Goal: Task Accomplishment & Management: Manage account settings

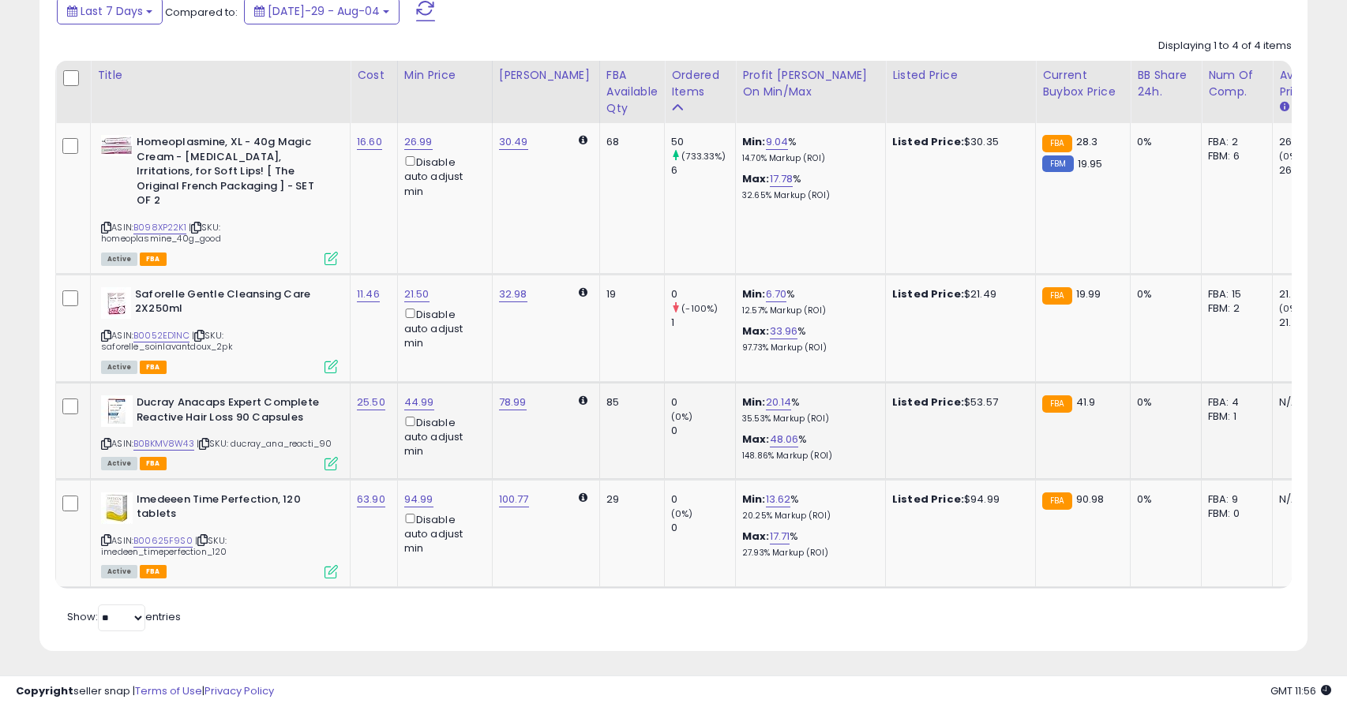
scroll to position [324, 735]
click at [423, 150] on link "94.99" at bounding box center [418, 142] width 28 height 16
type input "*"
type input "*****"
click at [472, 441] on button "submit" at bounding box center [469, 441] width 27 height 24
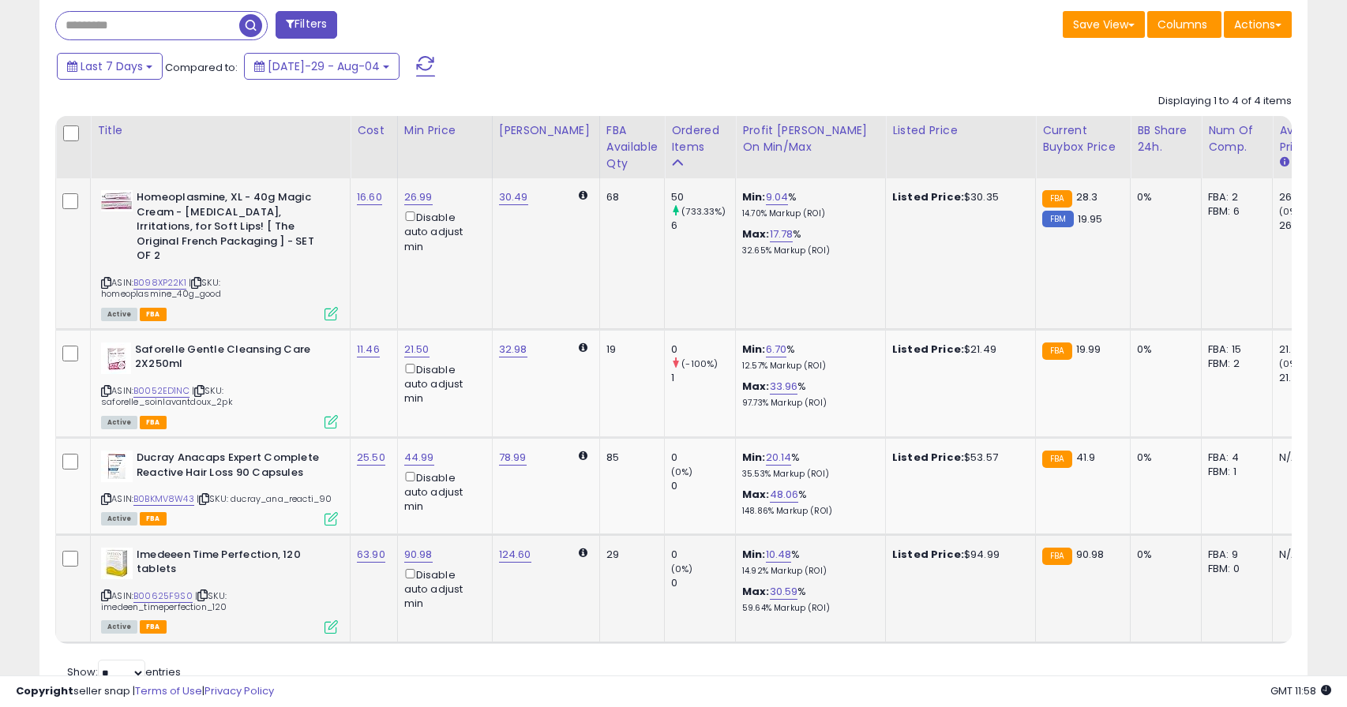
scroll to position [725, 0]
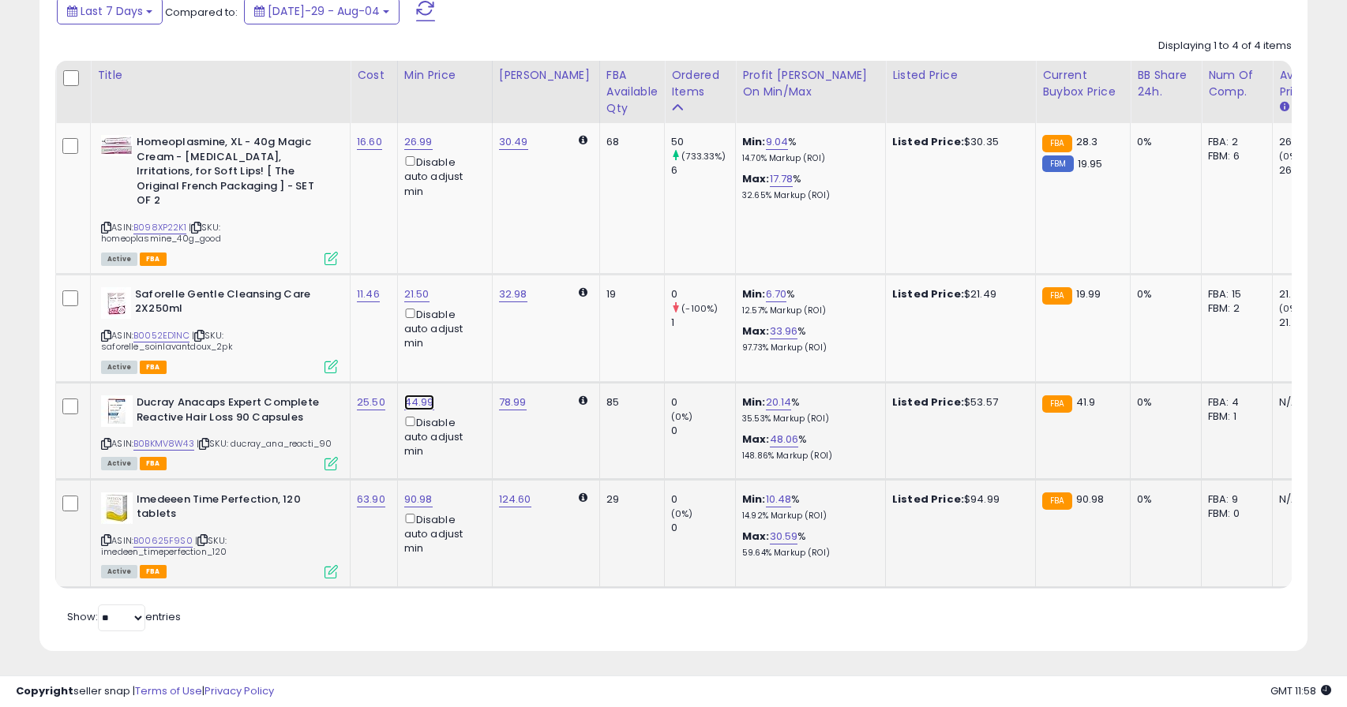
click at [425, 150] on link "44.99" at bounding box center [418, 142] width 28 height 16
click at [510, 339] on button "button" at bounding box center [501, 333] width 27 height 24
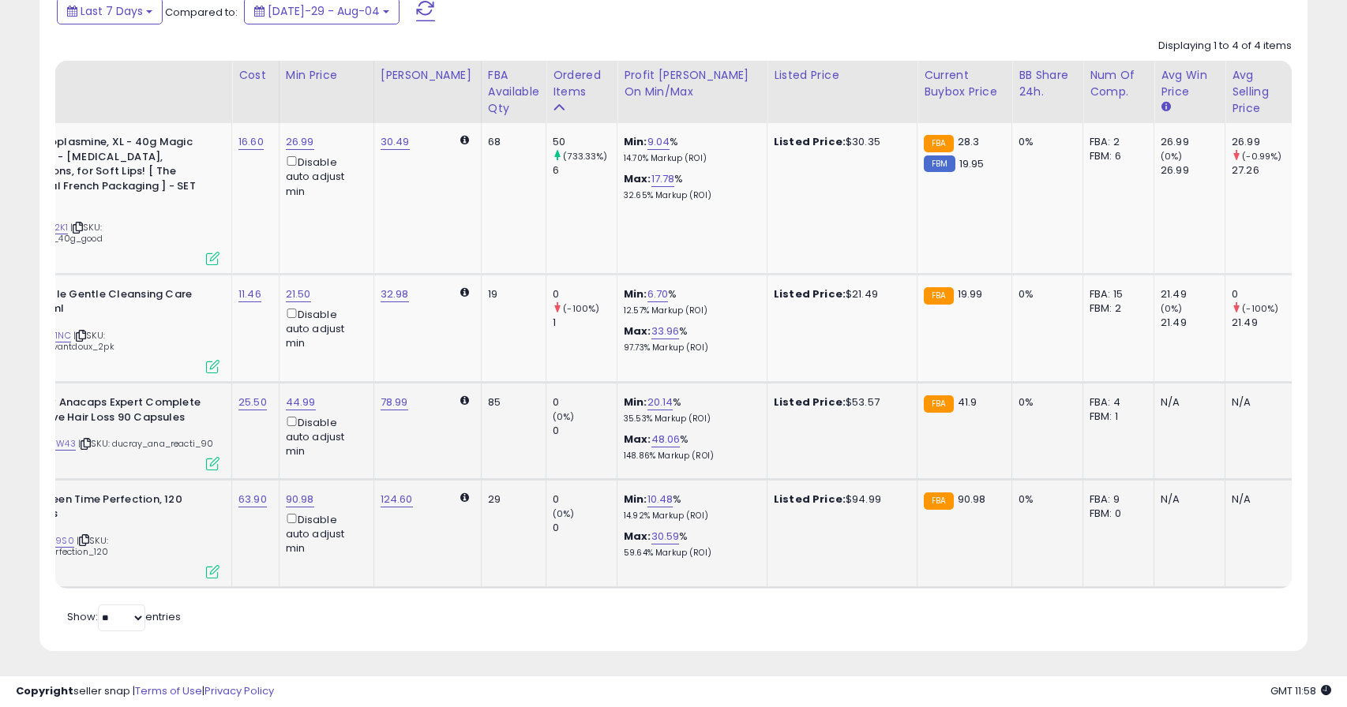
scroll to position [0, 0]
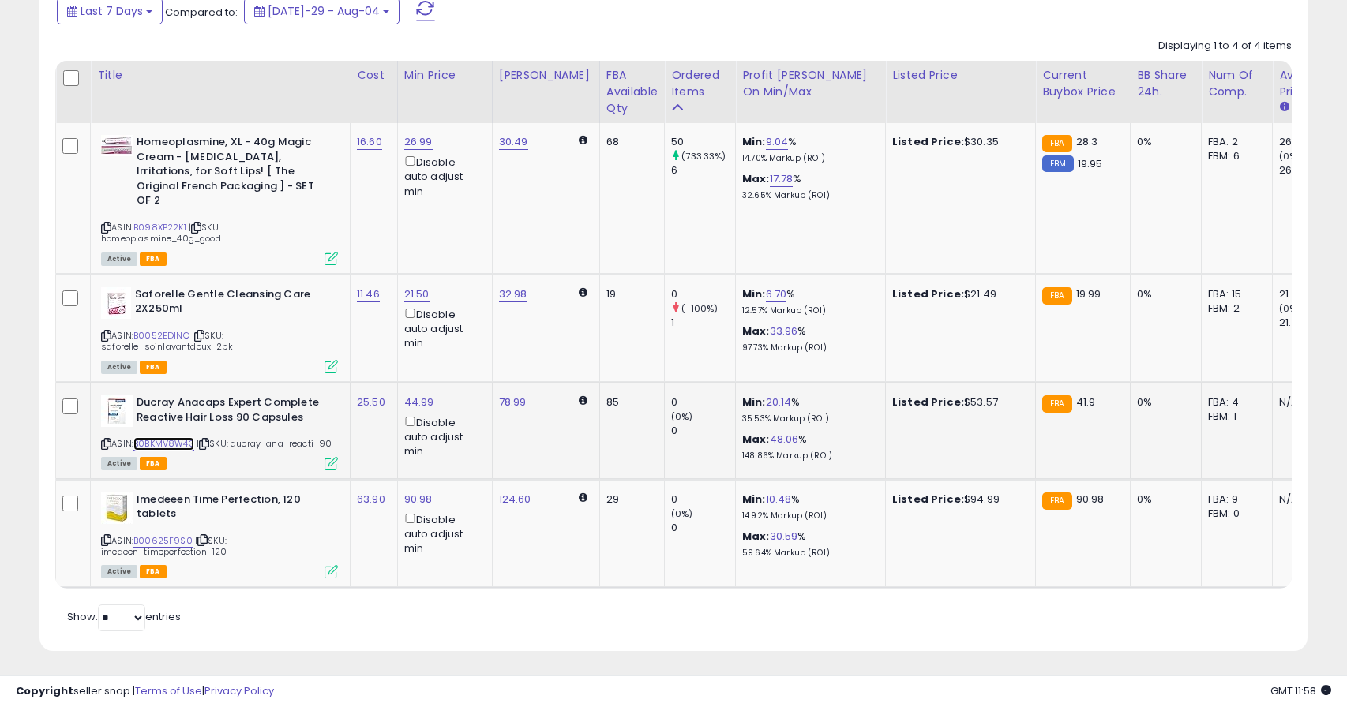
click at [152, 437] on link "B0BKMV8W43" at bounding box center [163, 443] width 61 height 13
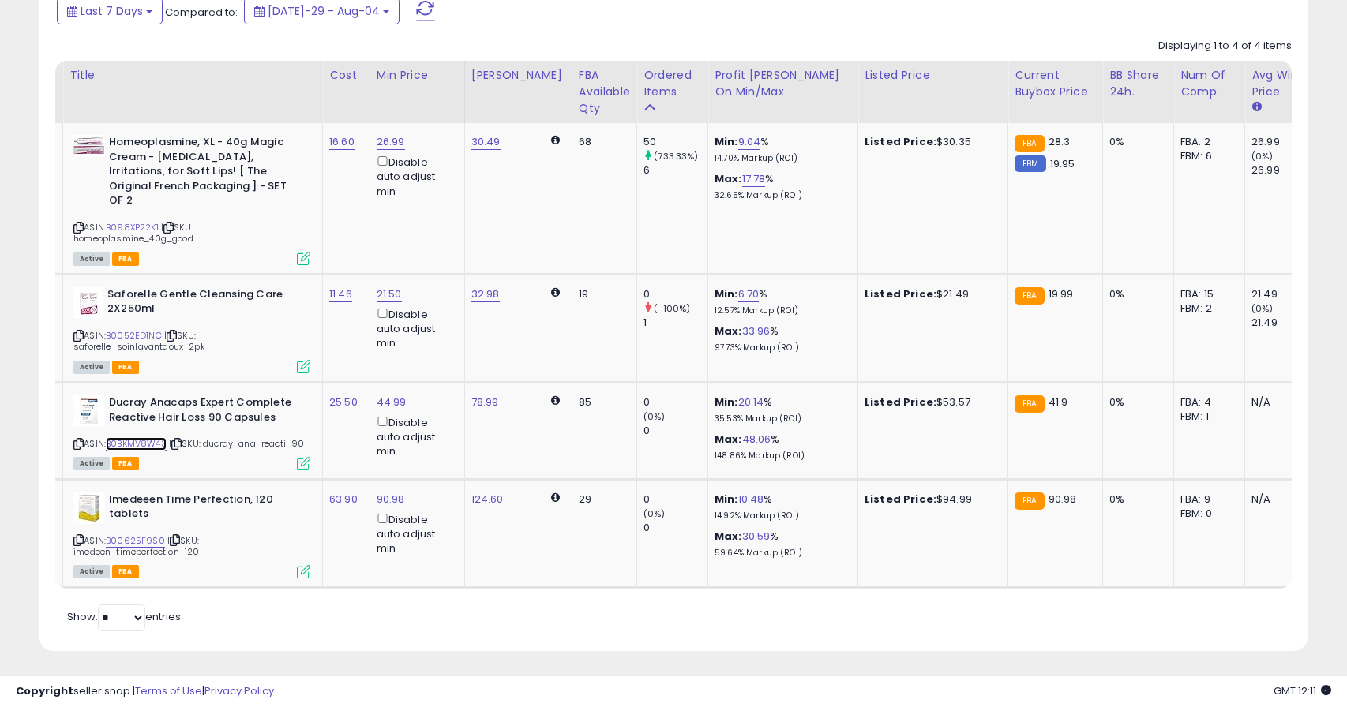
scroll to position [0, 26]
click at [135, 437] on link "B0BKMV8W43" at bounding box center [137, 443] width 61 height 13
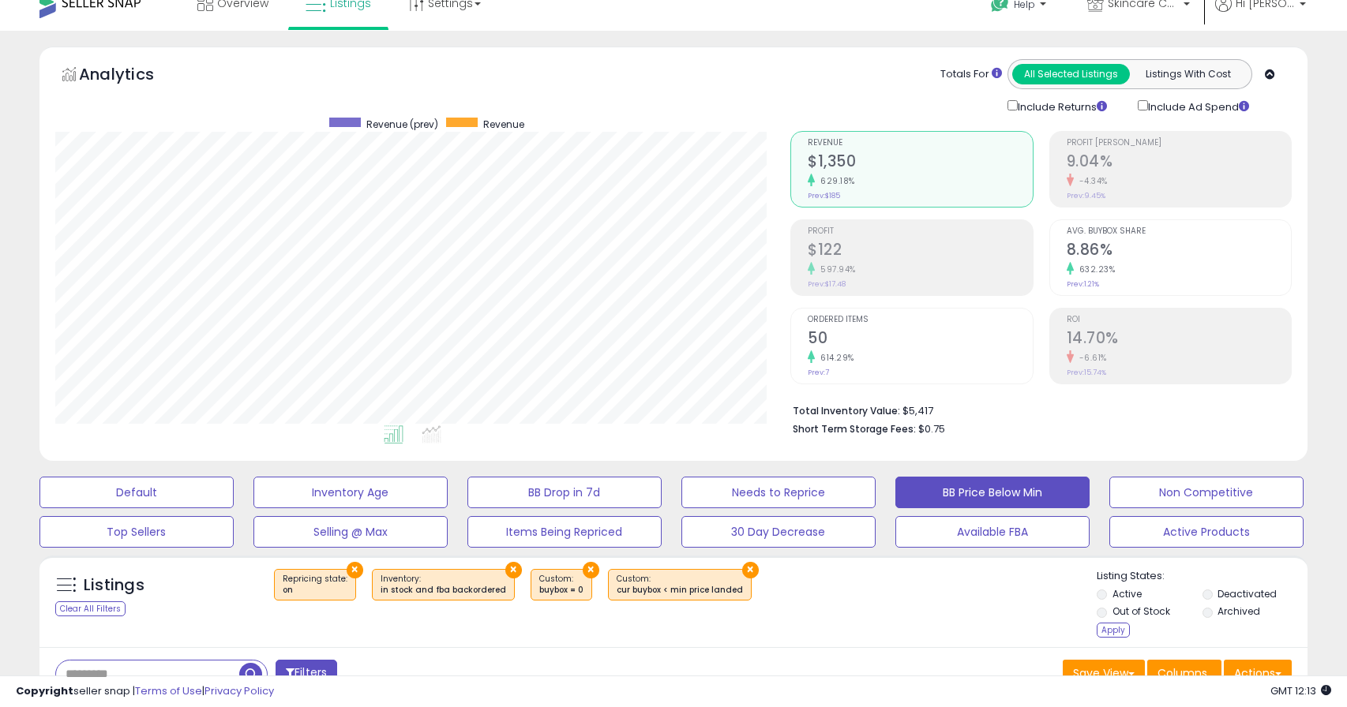
scroll to position [0, 0]
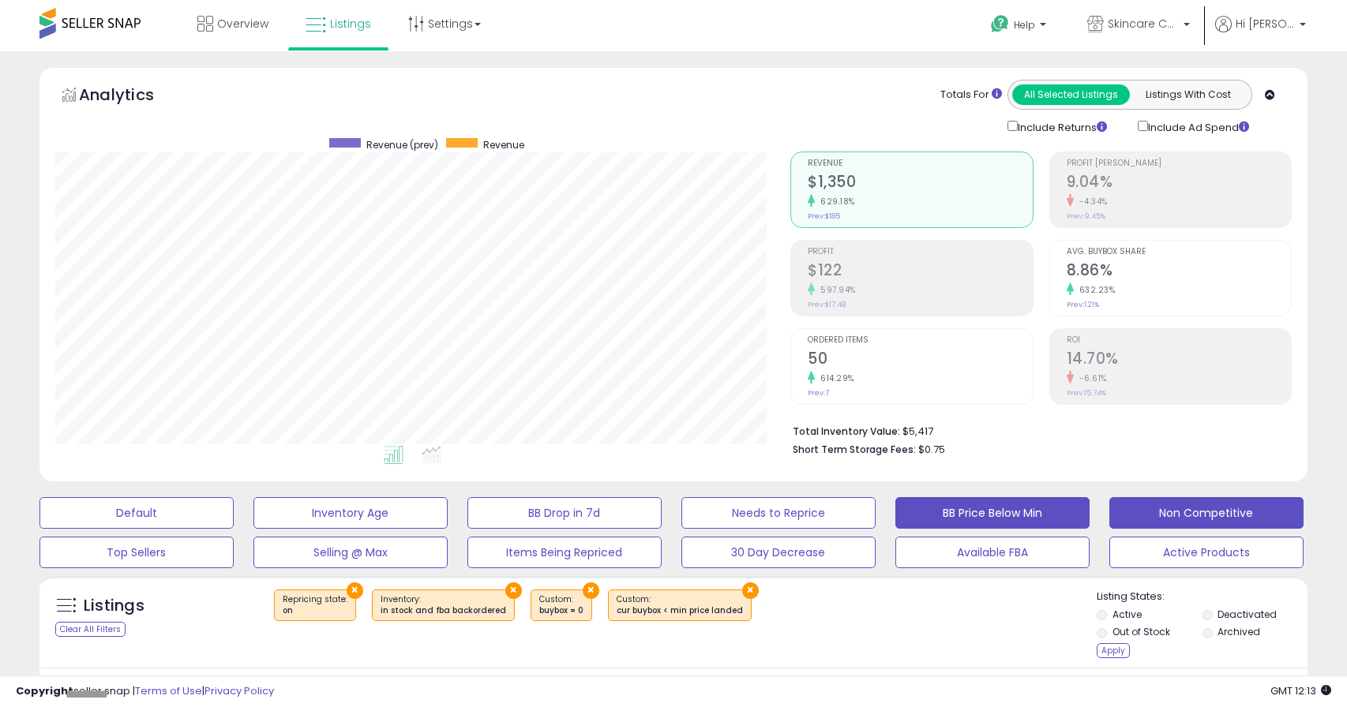
click at [234, 520] on button "Non Competitive" at bounding box center [136, 513] width 194 height 32
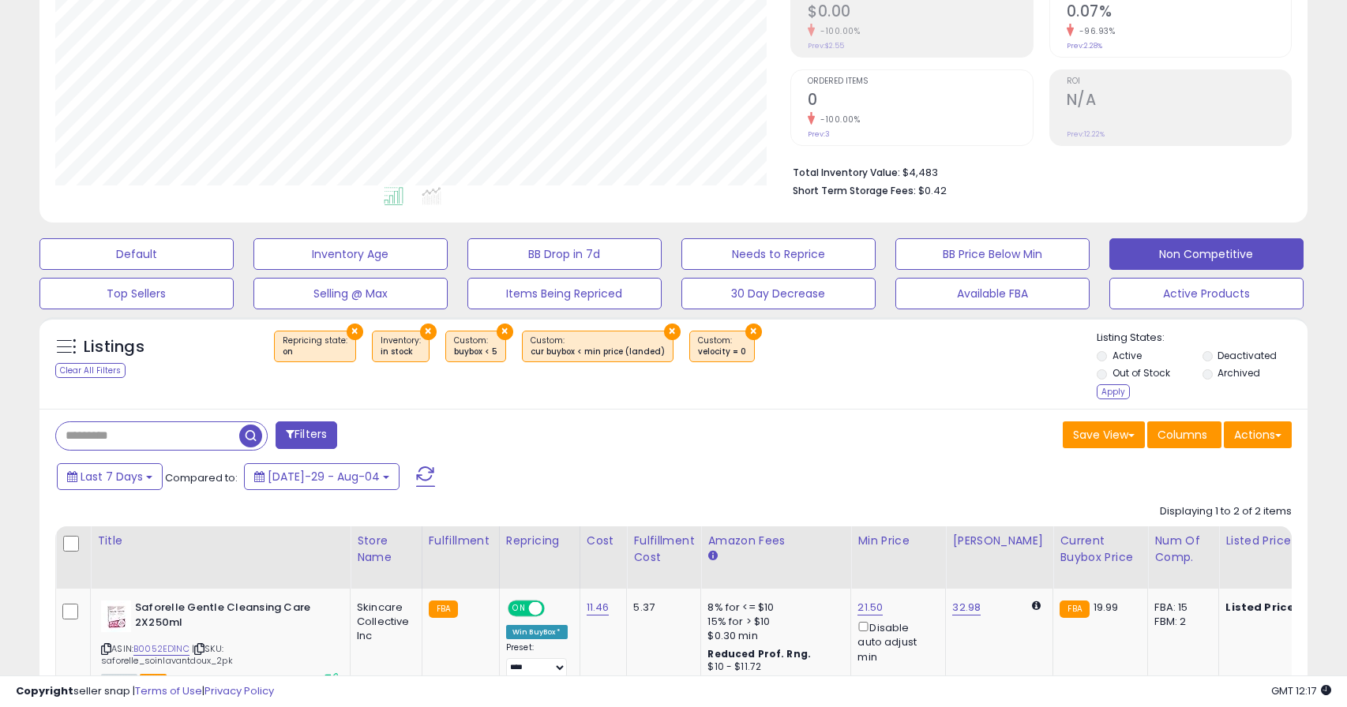
scroll to position [260, 0]
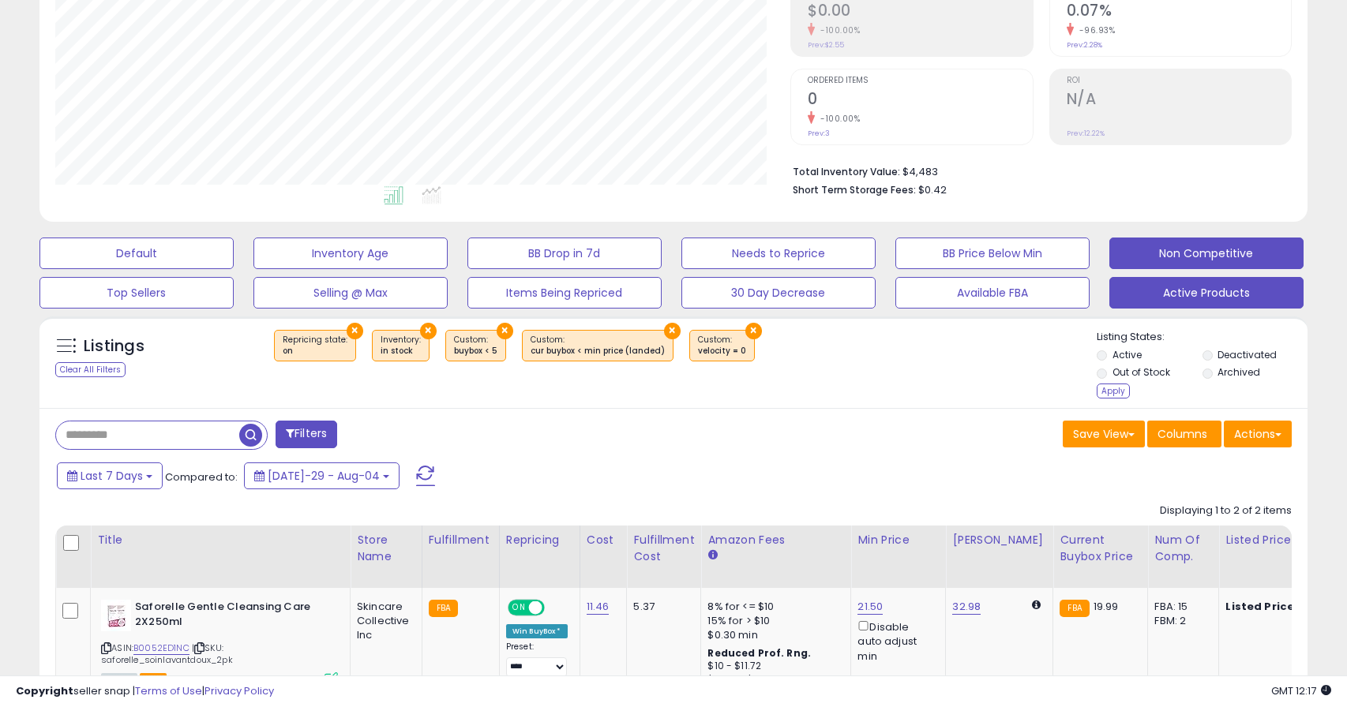
click at [234, 269] on button "Active Products" at bounding box center [136, 254] width 194 height 32
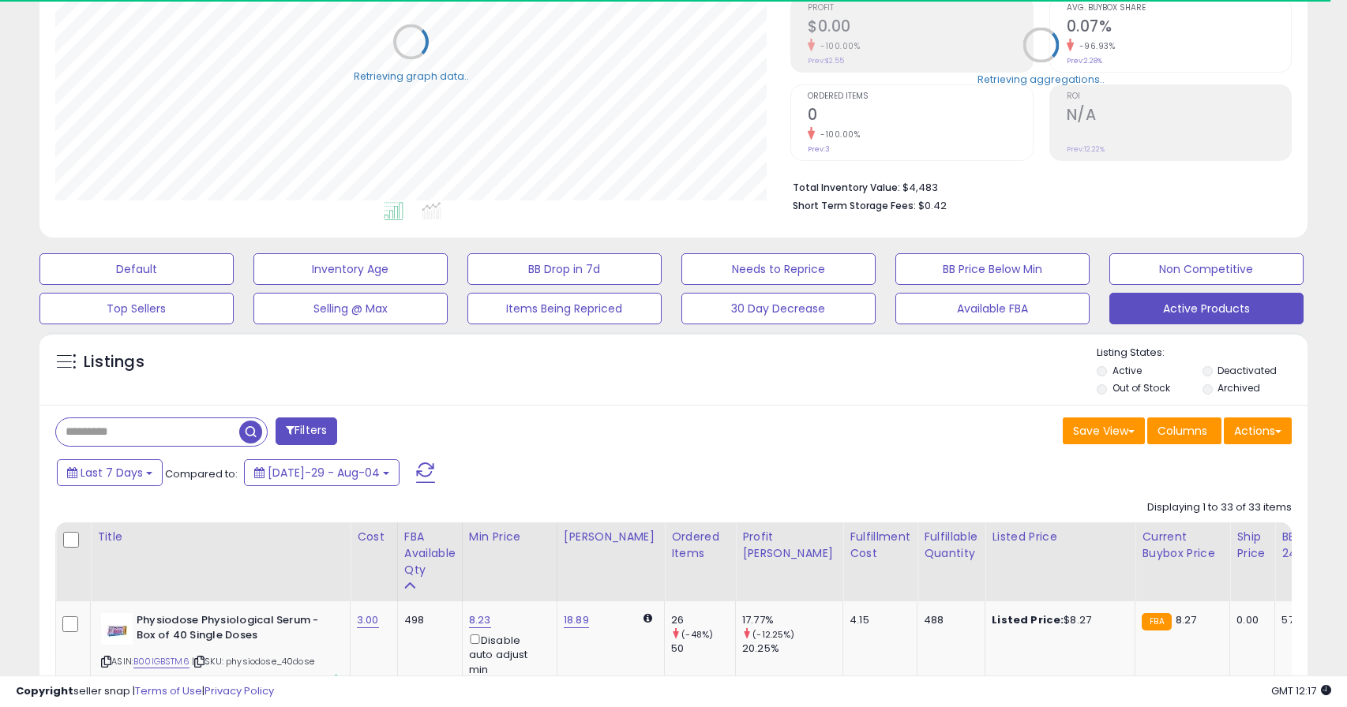
select select "**"
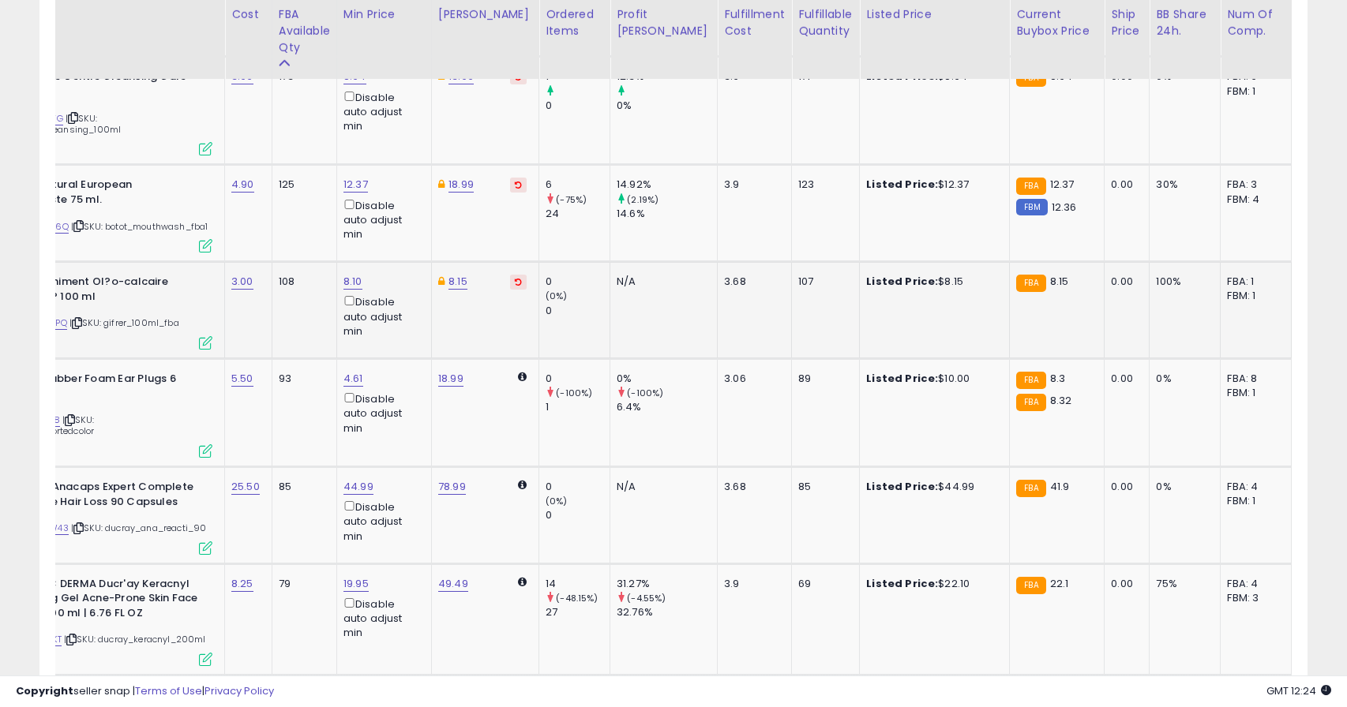
scroll to position [0, 0]
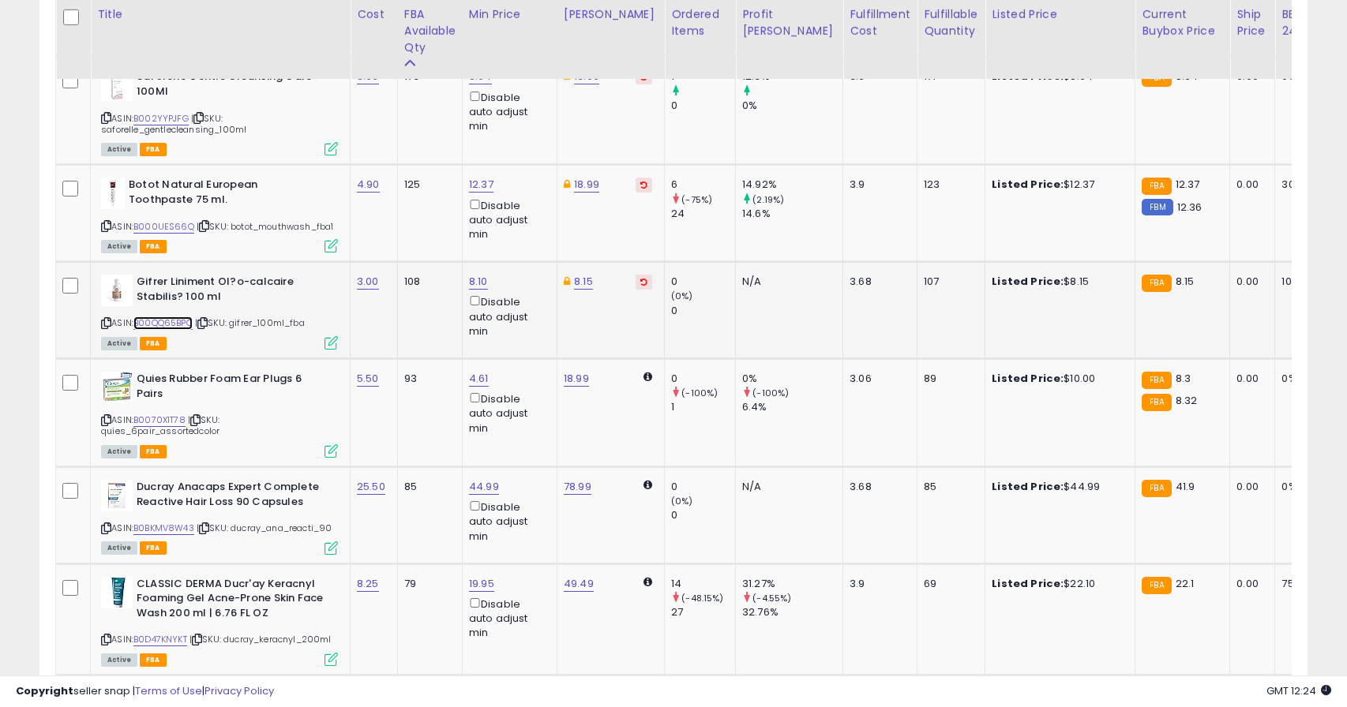
click at [150, 330] on link "B00QQ65BPQ" at bounding box center [162, 323] width 59 height 13
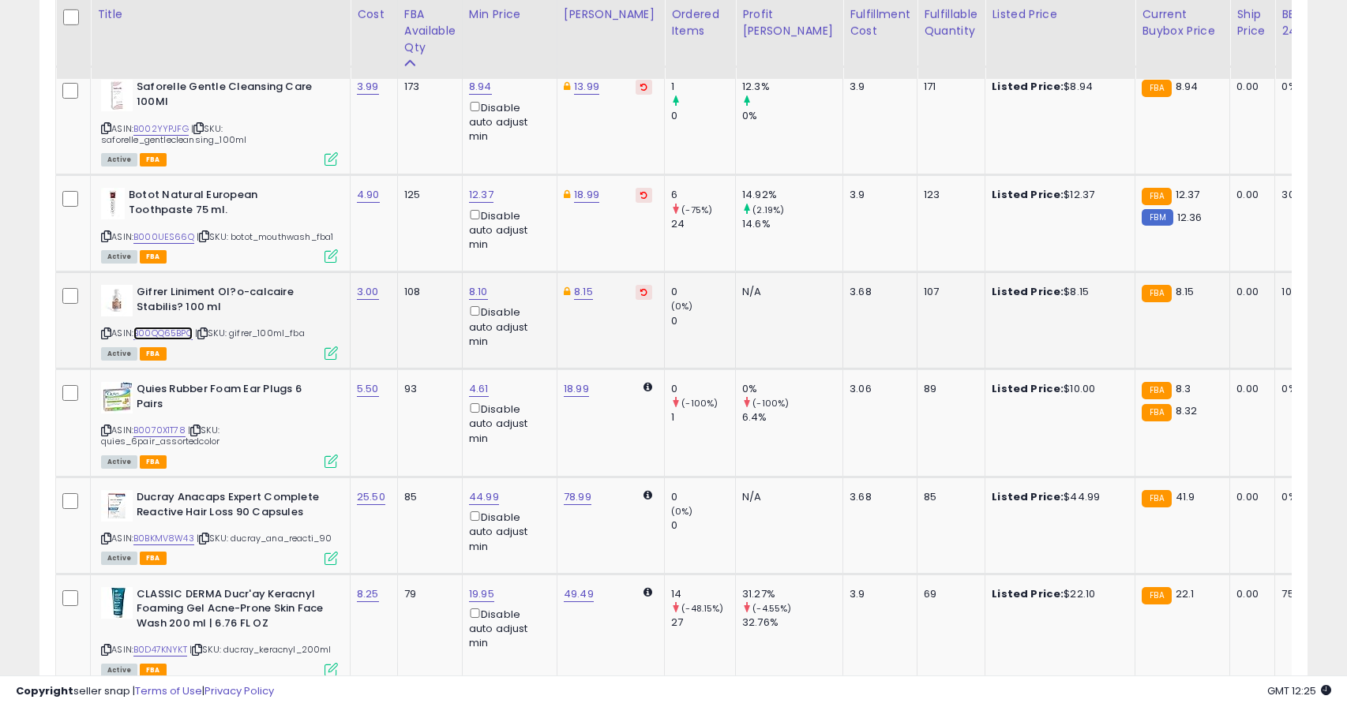
scroll to position [1173, 0]
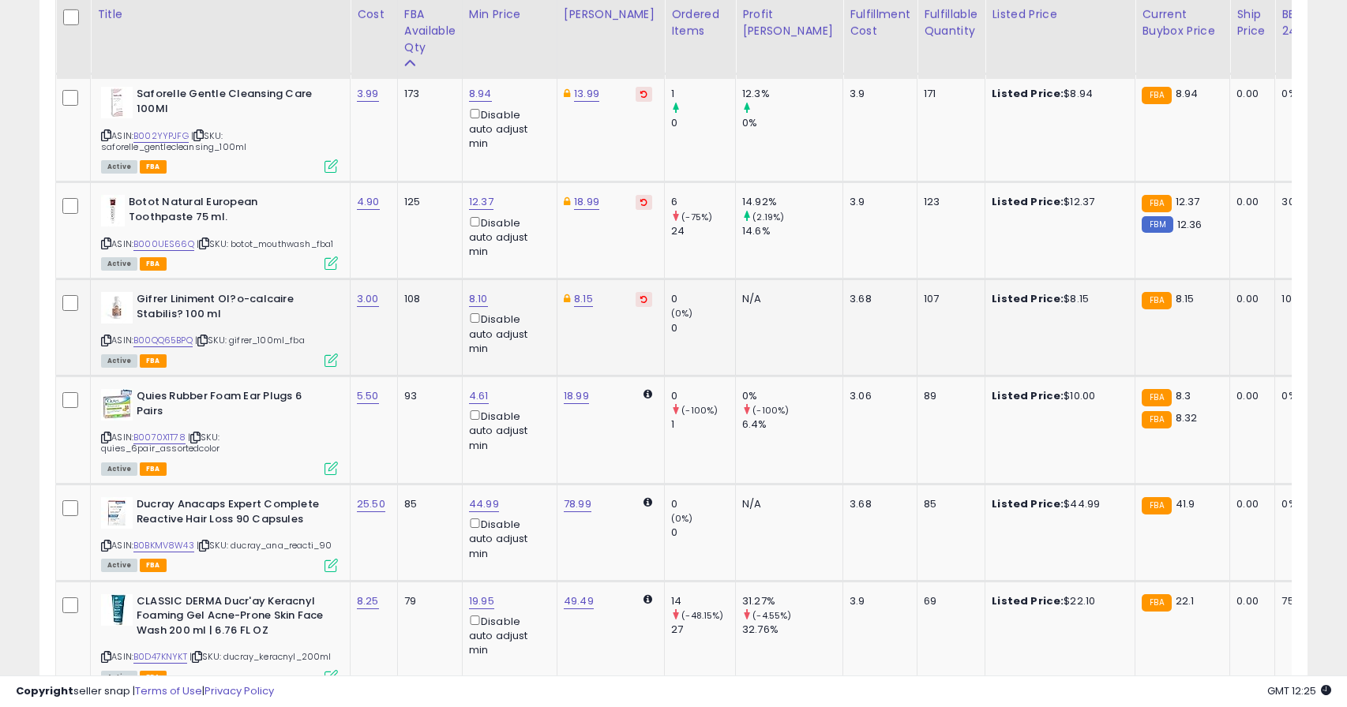
click at [107, 345] on icon at bounding box center [106, 340] width 10 height 9
